Goal: Task Accomplishment & Management: Manage account settings

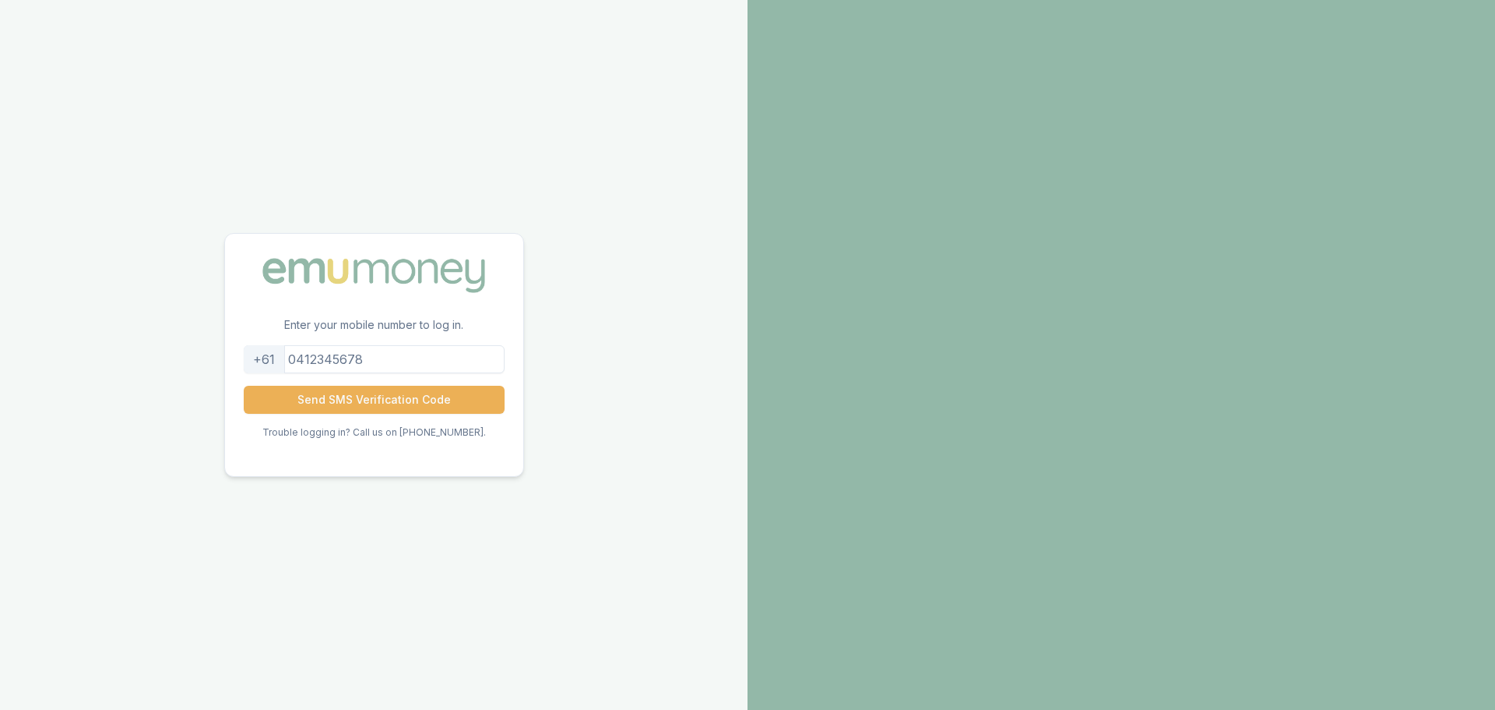
click at [396, 337] on p "Enter your mobile number to log in." at bounding box center [374, 331] width 298 height 28
click at [390, 350] on input "tel" at bounding box center [374, 359] width 261 height 28
click at [330, 359] on input "+610433347081" at bounding box center [374, 359] width 261 height 28
type input "0433347081"
click at [337, 387] on button "Send SMS Verification Code" at bounding box center [374, 400] width 261 height 28
